Goal: Communication & Community: Participate in discussion

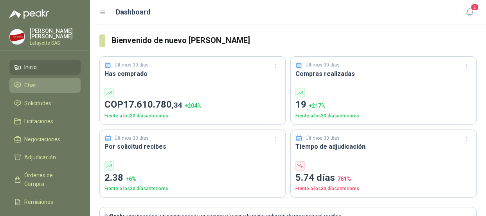
click at [40, 88] on li "Chat" at bounding box center [45, 85] width 62 height 9
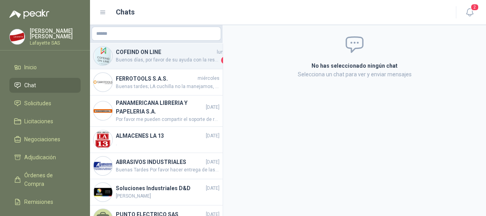
click at [142, 53] on h4 "COFEIND ON LINE" at bounding box center [165, 52] width 99 height 9
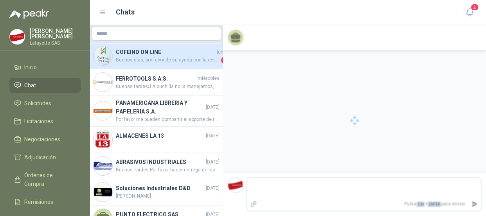
scroll to position [861, 0]
